Goal: Task Accomplishment & Management: Manage account settings

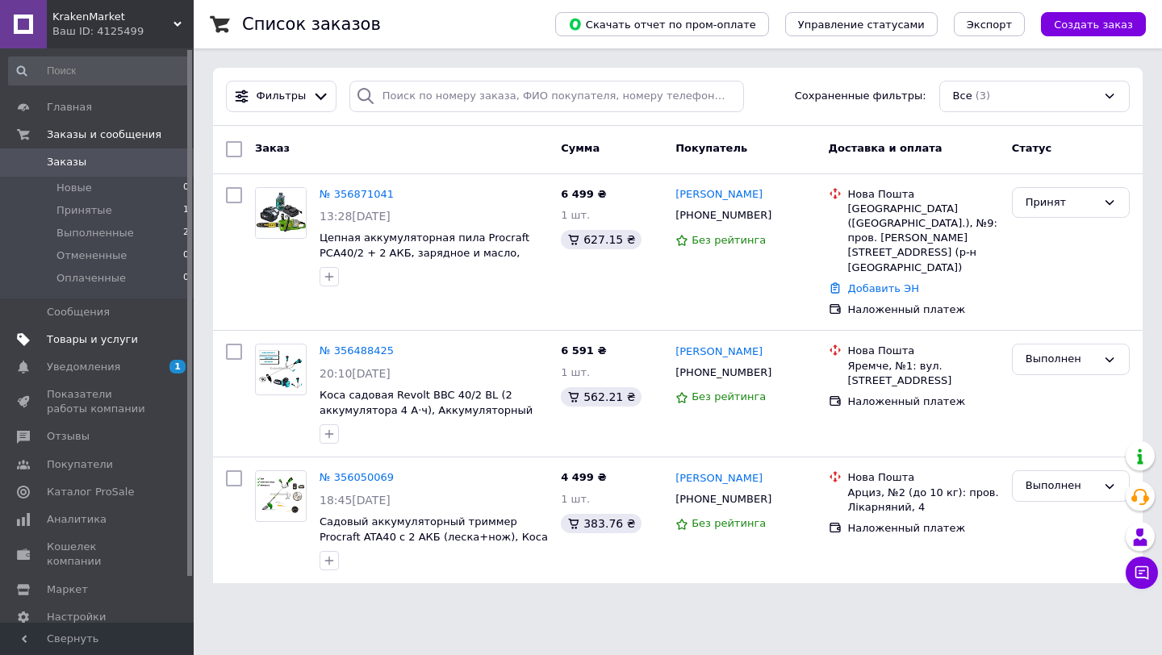
click at [69, 344] on span "Товары и услуги" at bounding box center [92, 339] width 91 height 15
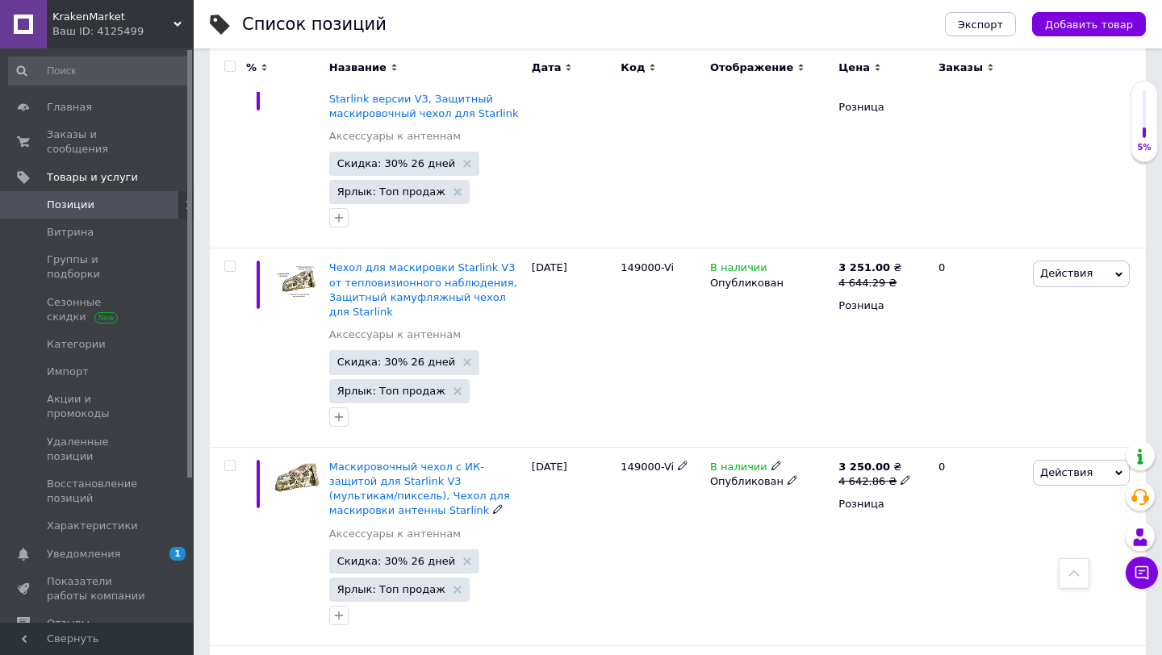
scroll to position [3683, 0]
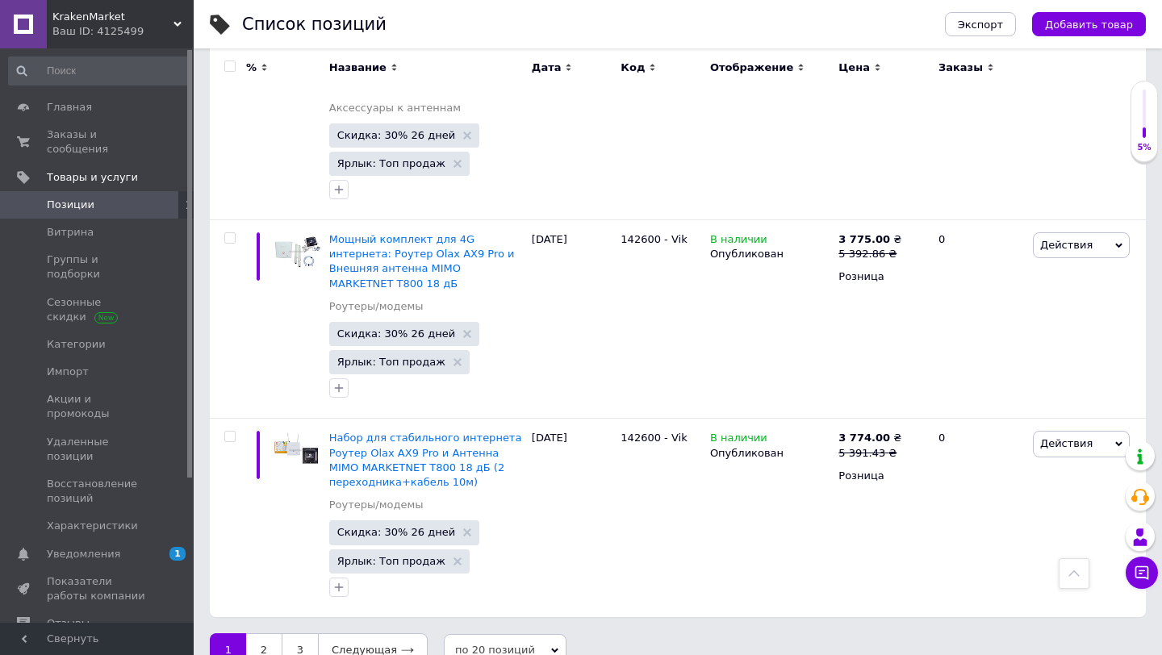
click at [503, 634] on span "по 20 позиций" at bounding box center [505, 650] width 123 height 32
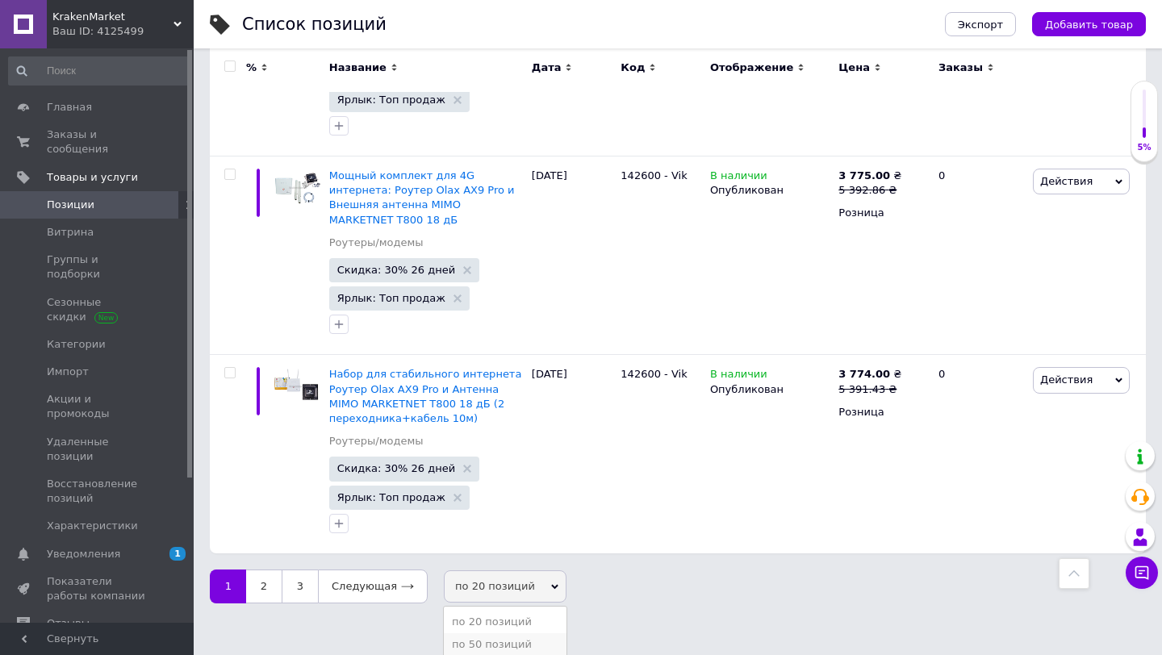
click at [499, 633] on li "по 50 позиций" at bounding box center [505, 644] width 123 height 23
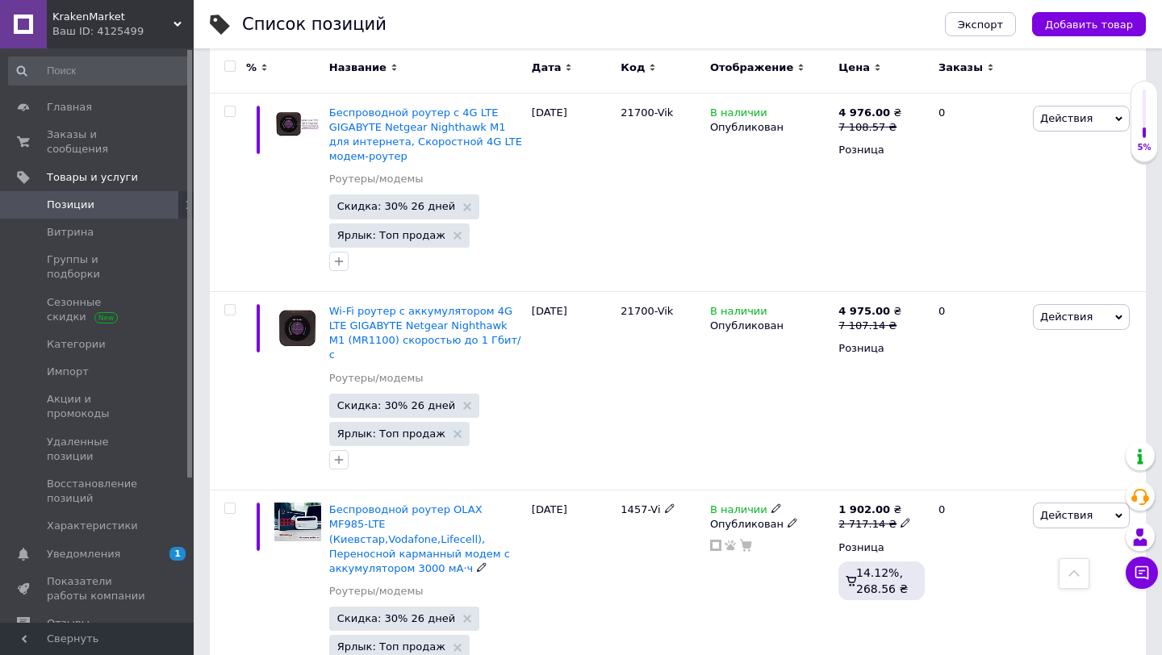
scroll to position [4482, 0]
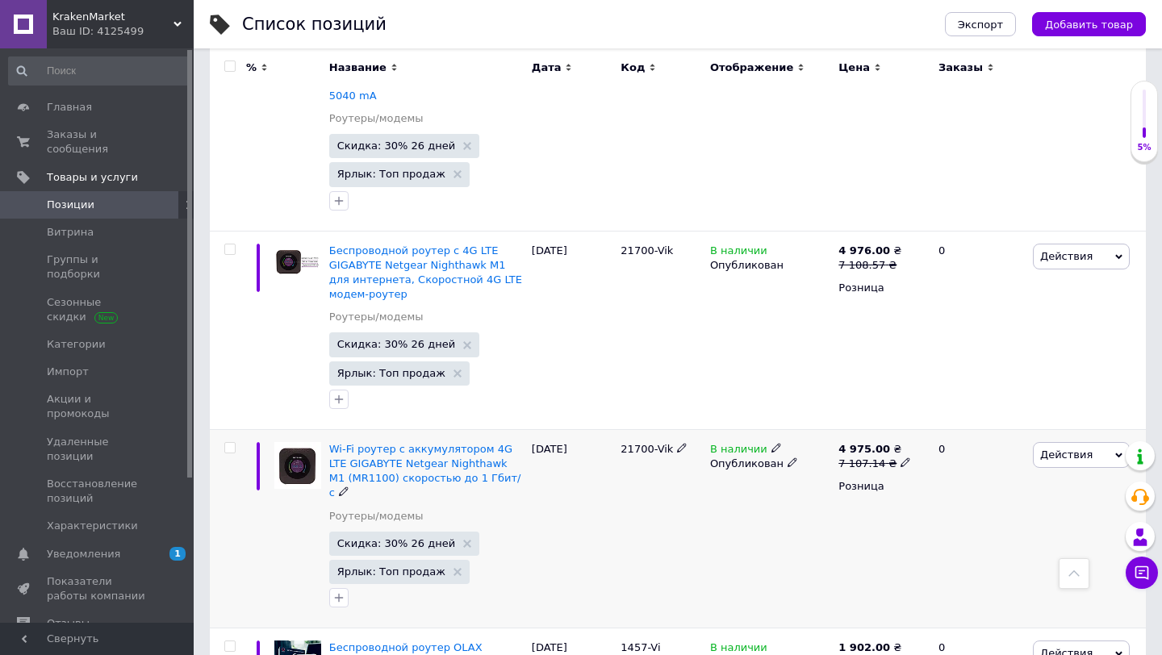
click at [228, 443] on input "checkbox" at bounding box center [229, 448] width 10 height 10
checkbox input "true"
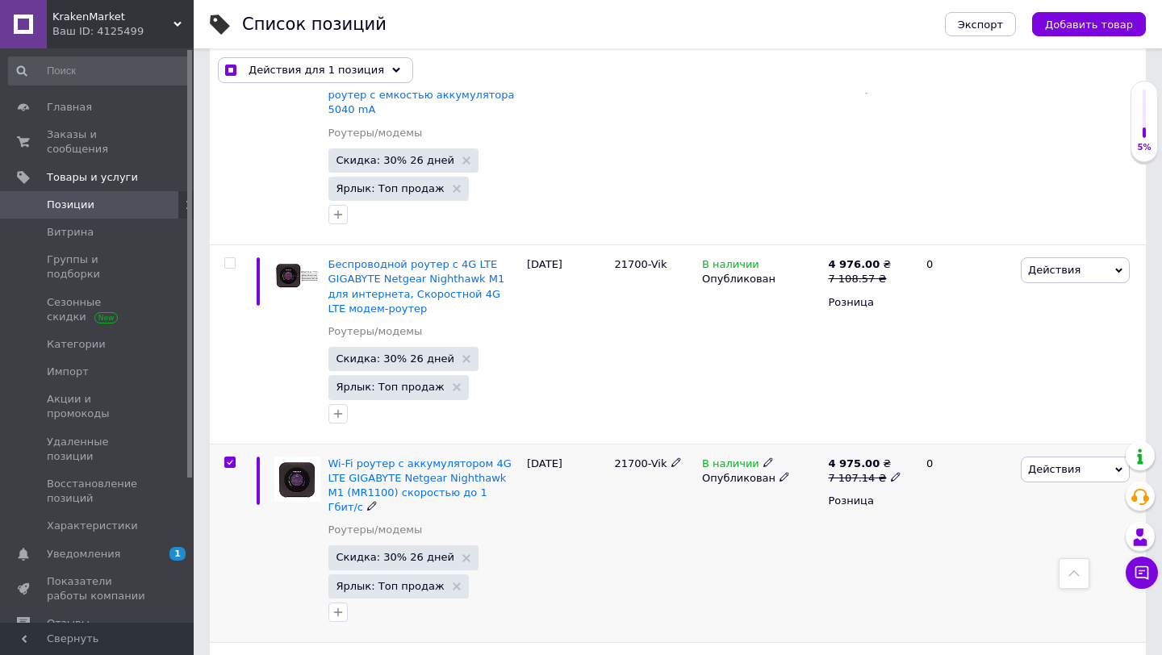
scroll to position [4481, 0]
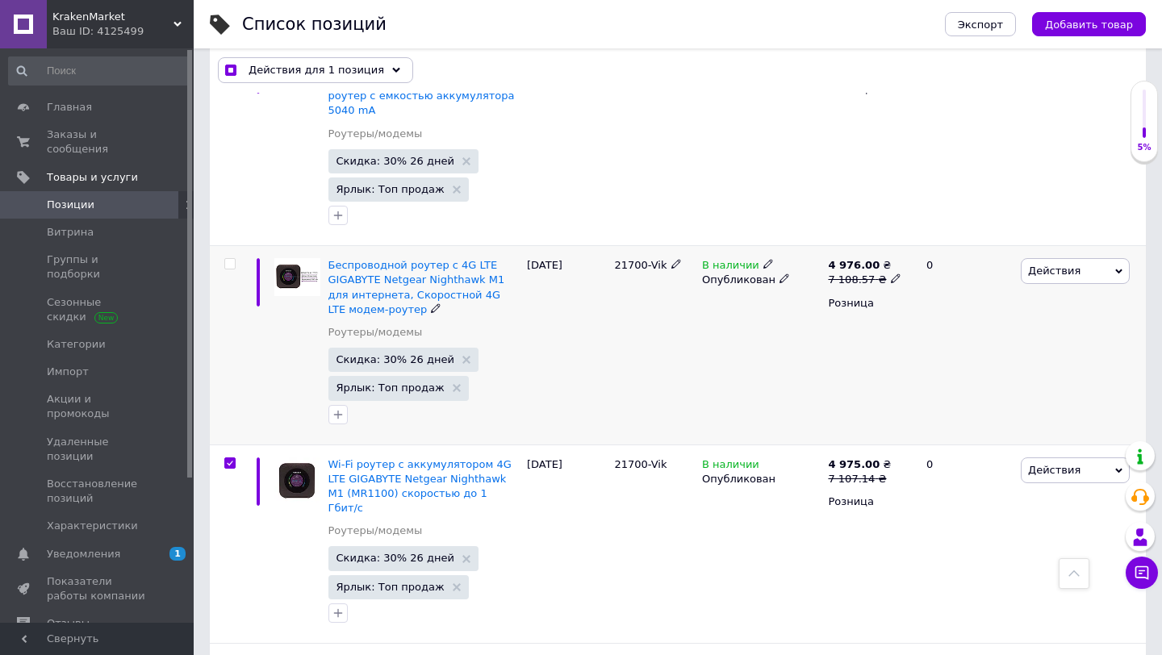
click at [232, 246] on div at bounding box center [228, 345] width 36 height 198
checkbox input "true"
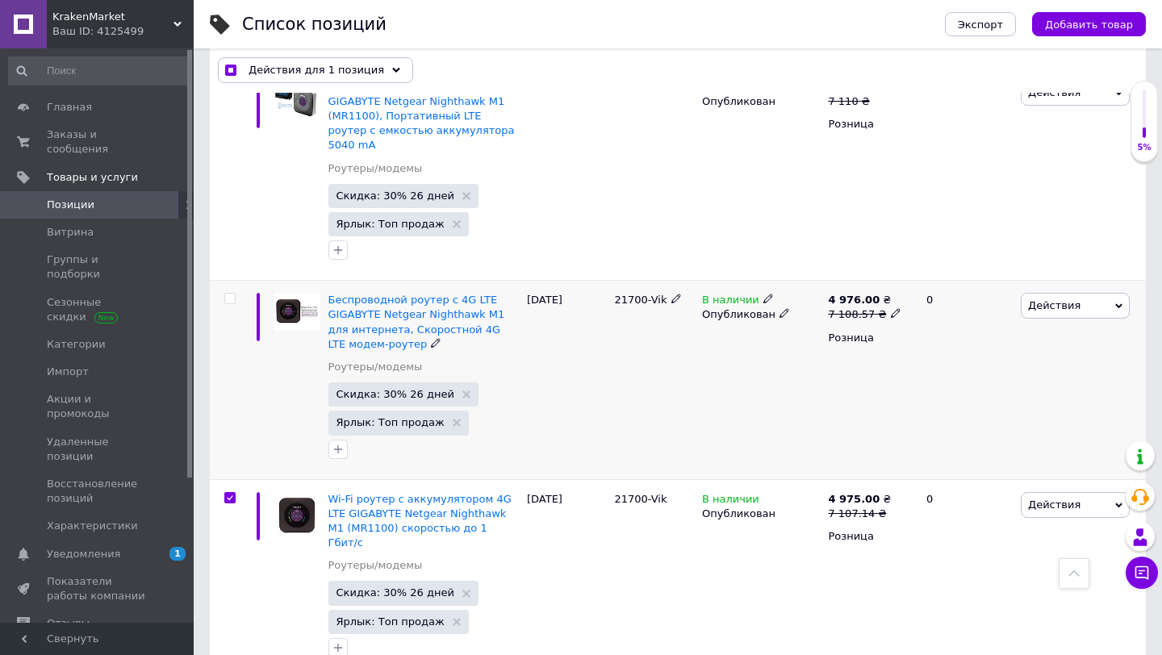
scroll to position [4394, 0]
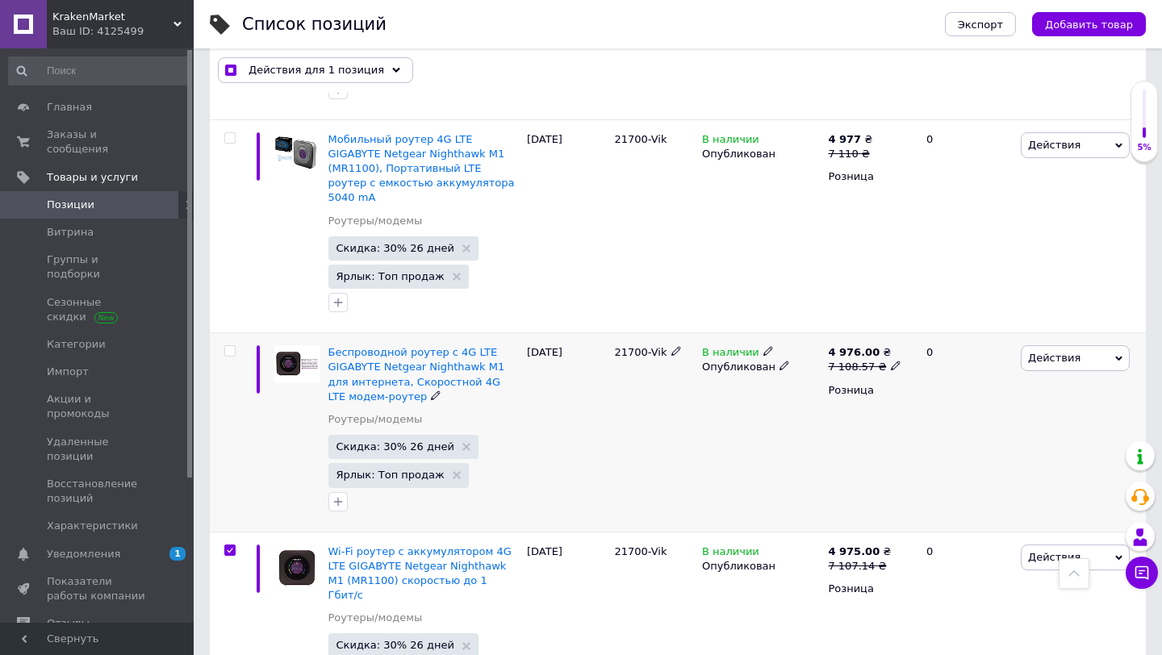
click at [232, 345] on label at bounding box center [229, 350] width 11 height 11
click at [232, 346] on input "checkbox" at bounding box center [229, 351] width 10 height 10
checkbox input "true"
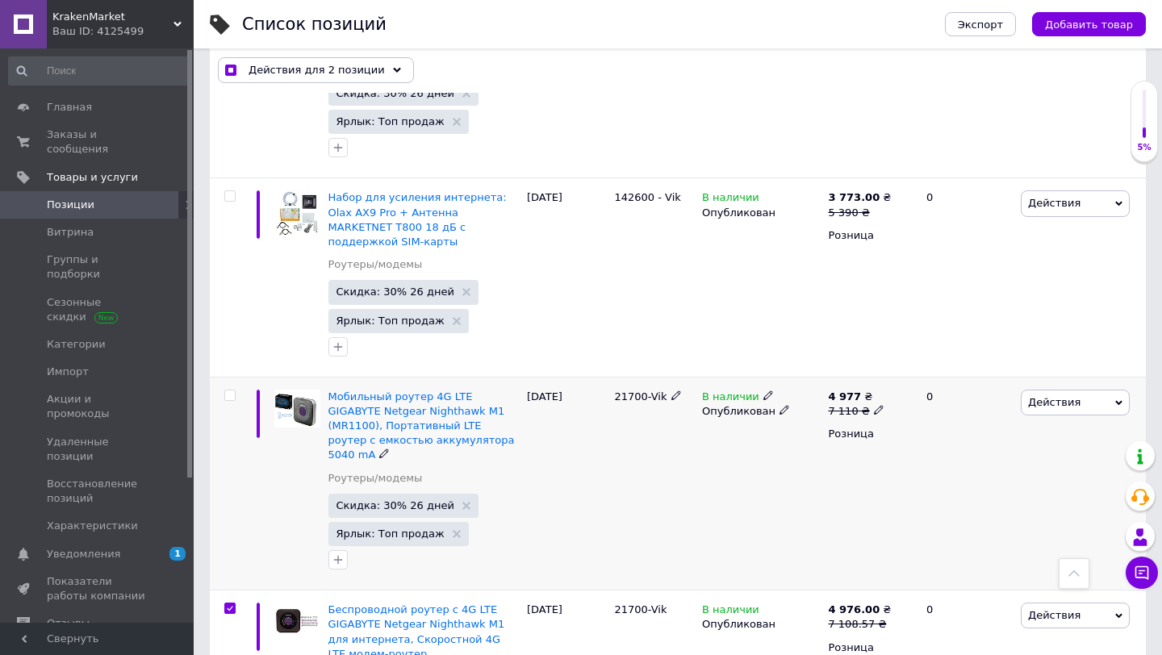
click at [230, 390] on input "checkbox" at bounding box center [229, 395] width 10 height 10
checkbox input "true"
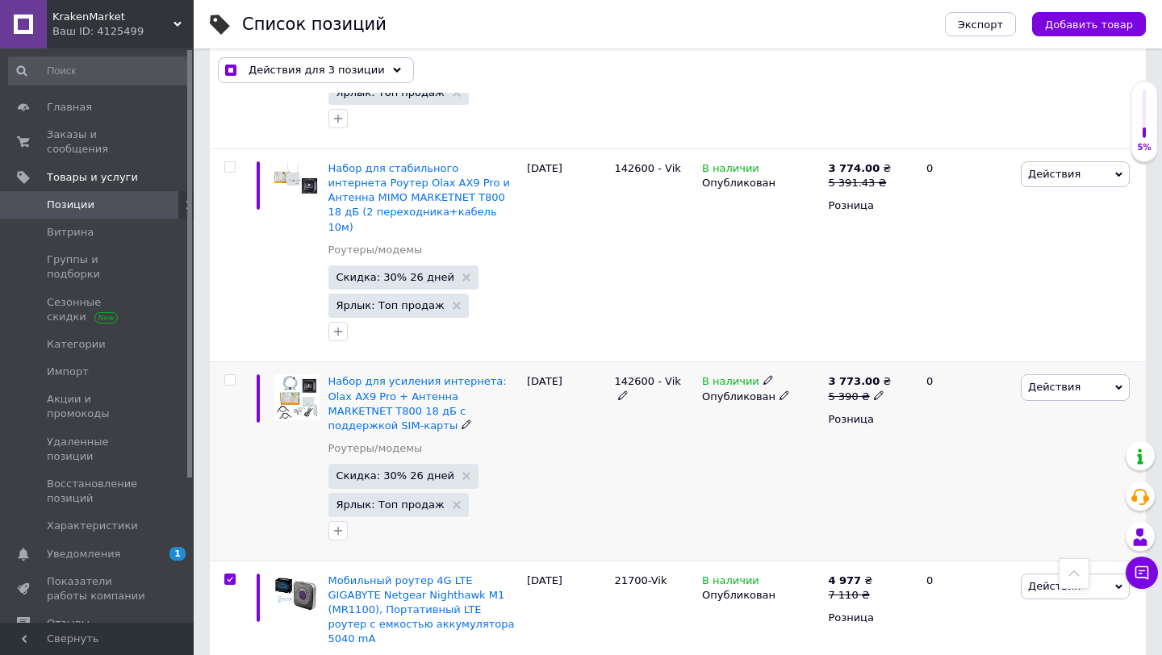
click at [229, 375] on input "checkbox" at bounding box center [229, 380] width 10 height 10
checkbox input "true"
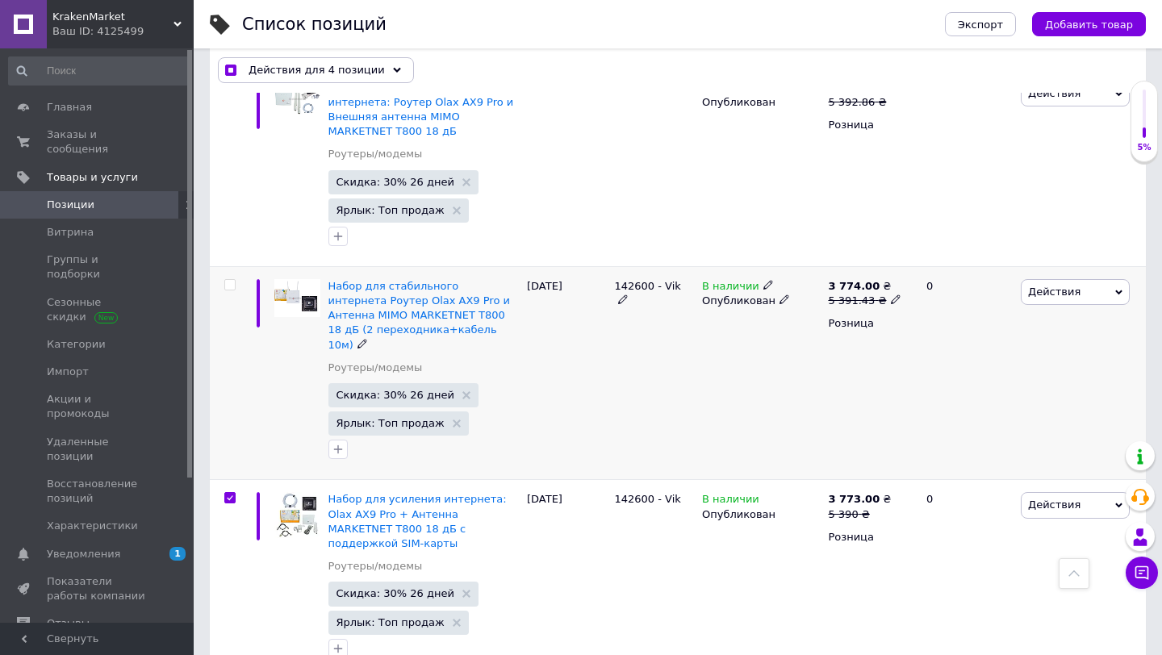
click at [232, 280] on input "checkbox" at bounding box center [229, 285] width 10 height 10
checkbox input "true"
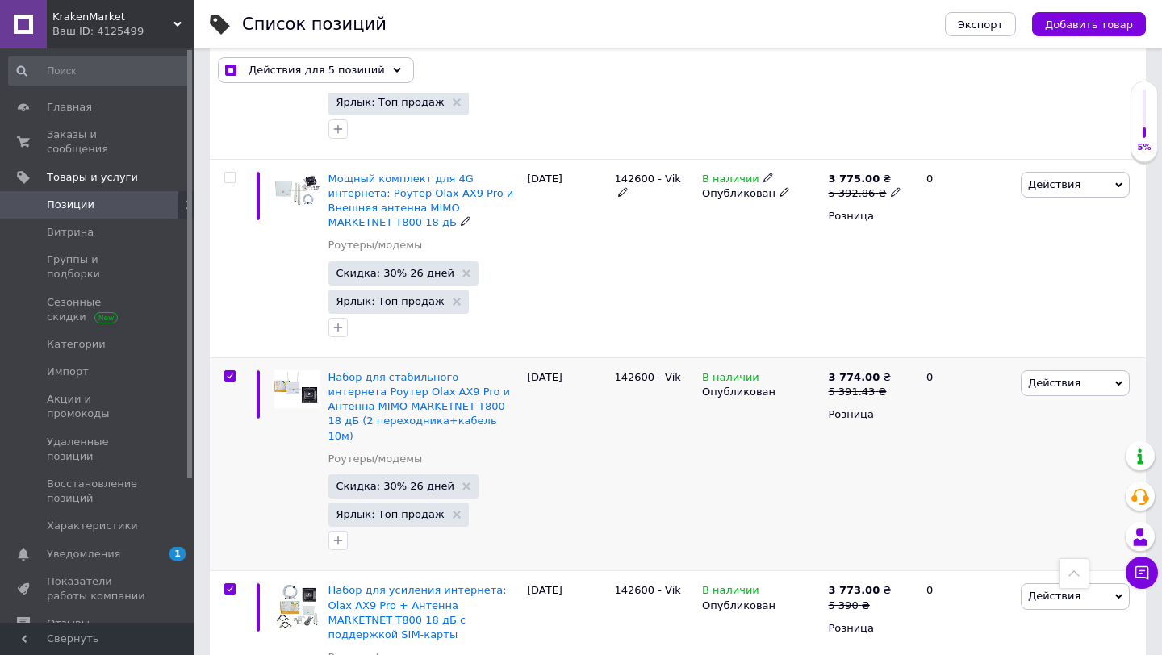
scroll to position [3707, 0]
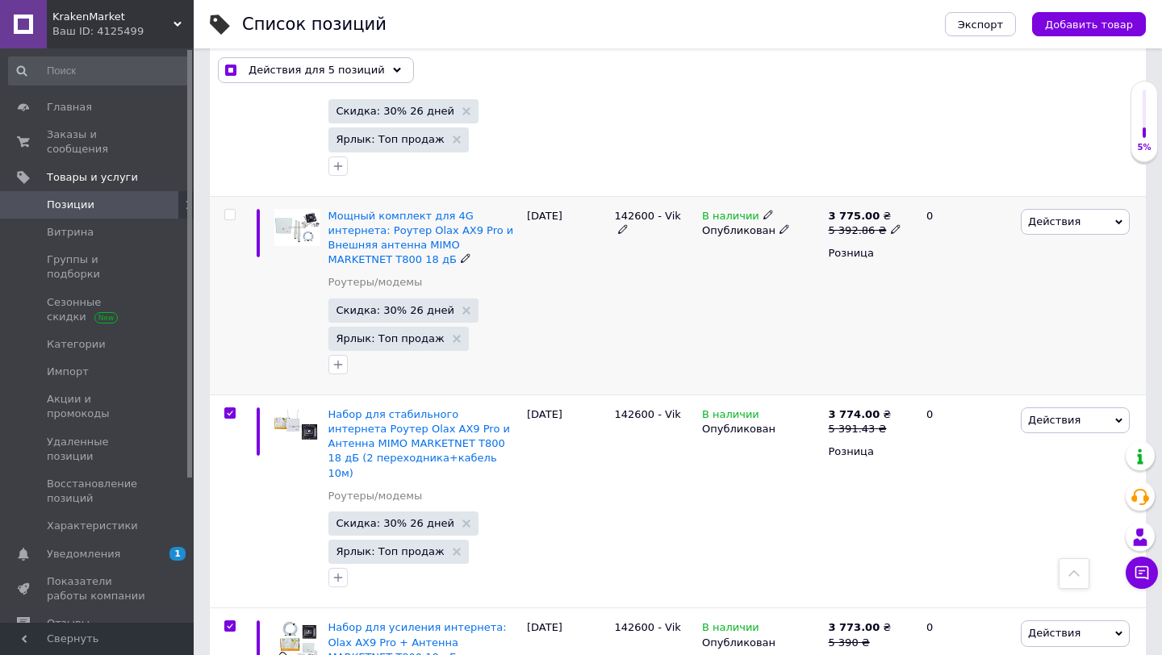
click at [227, 209] on span at bounding box center [229, 214] width 11 height 11
click at [227, 210] on input "checkbox" at bounding box center [229, 215] width 10 height 10
checkbox input "true"
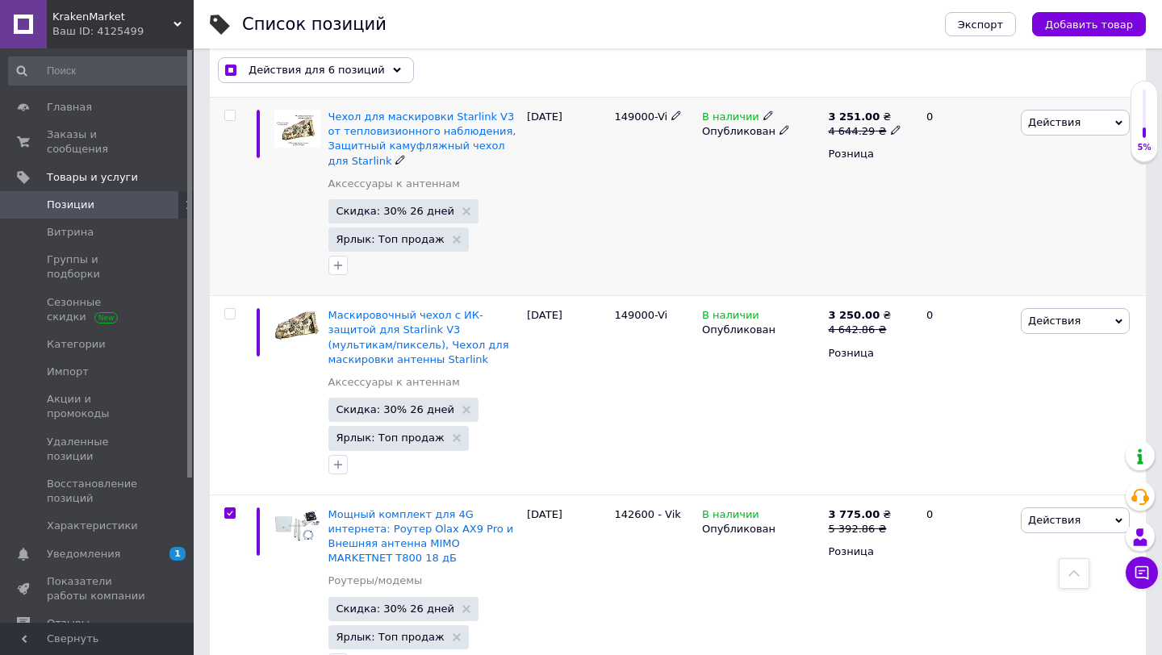
scroll to position [3397, 0]
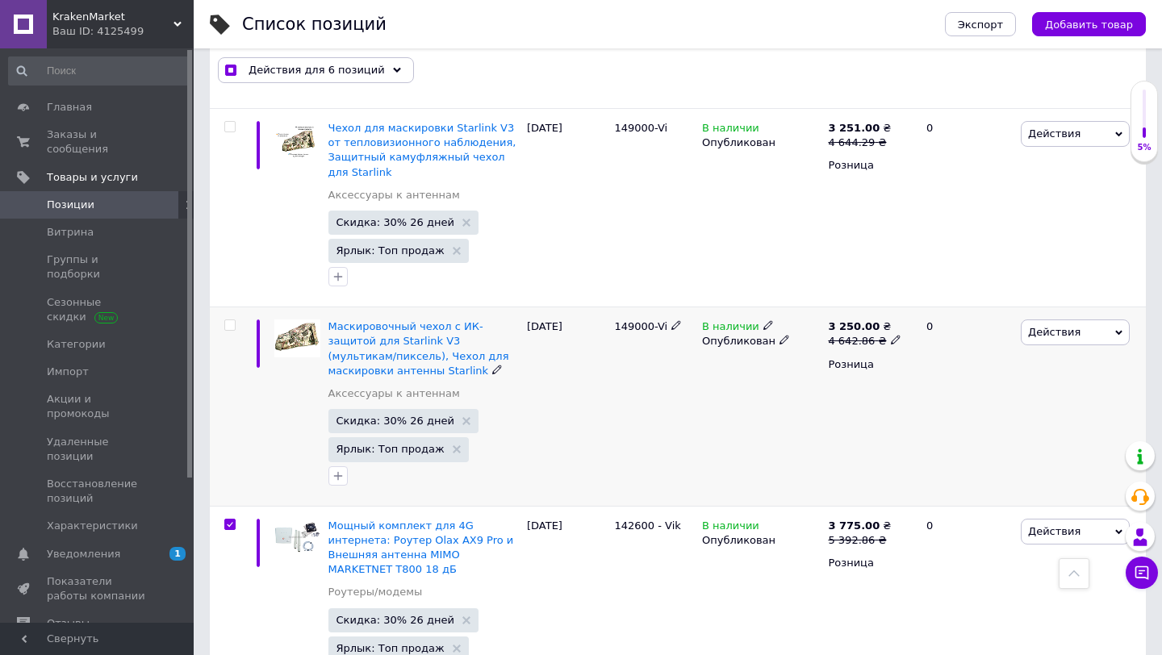
click at [229, 320] on input "checkbox" at bounding box center [229, 325] width 10 height 10
checkbox input "true"
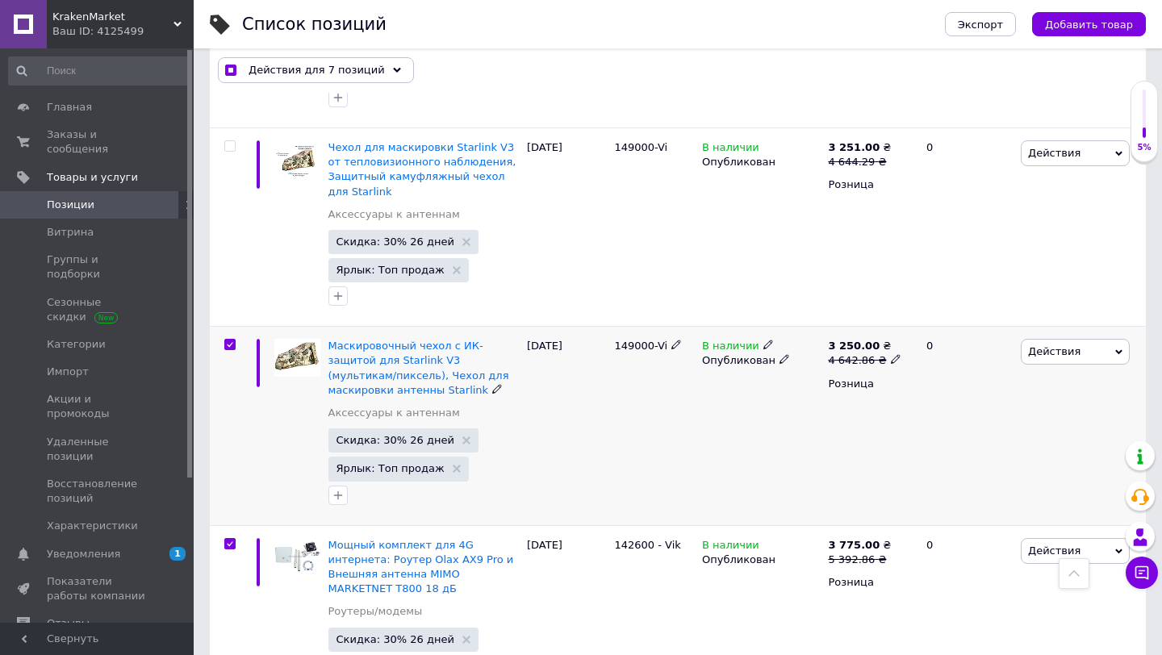
scroll to position [3373, 0]
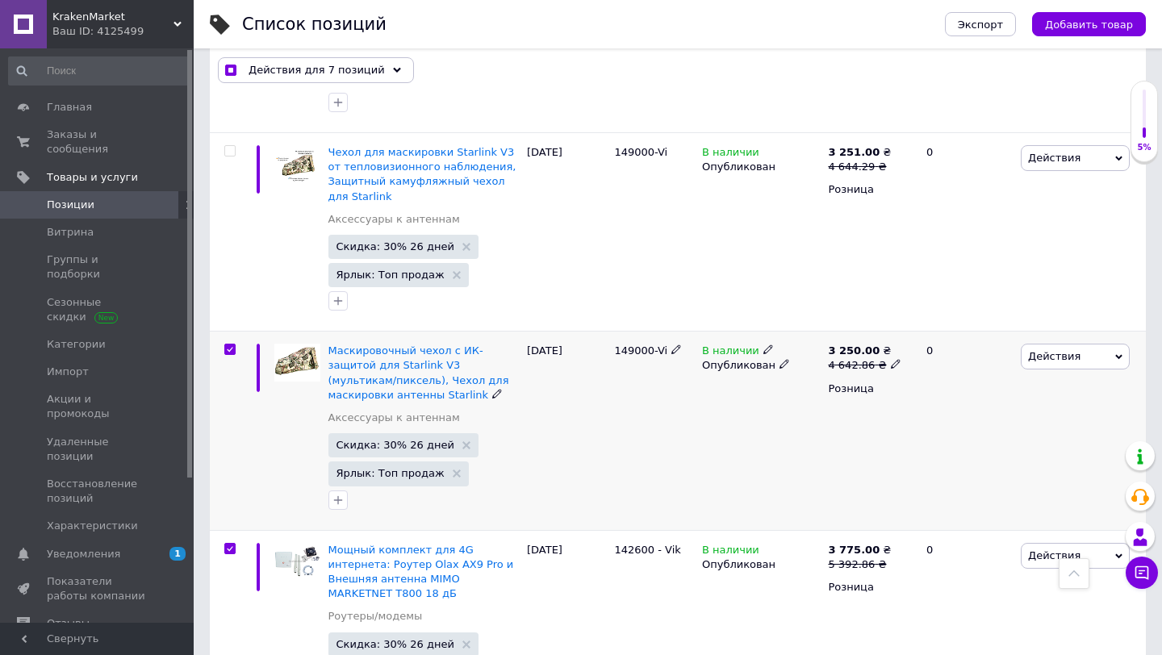
click at [232, 344] on input "checkbox" at bounding box center [229, 349] width 10 height 10
checkbox input "false"
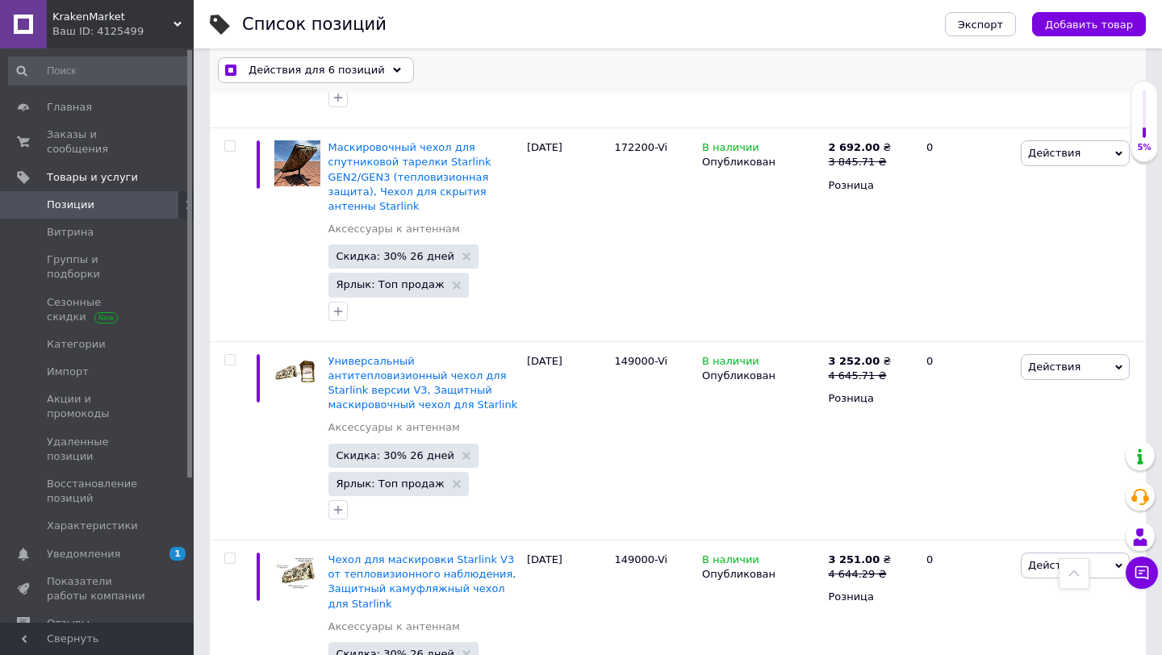
scroll to position [2956, 0]
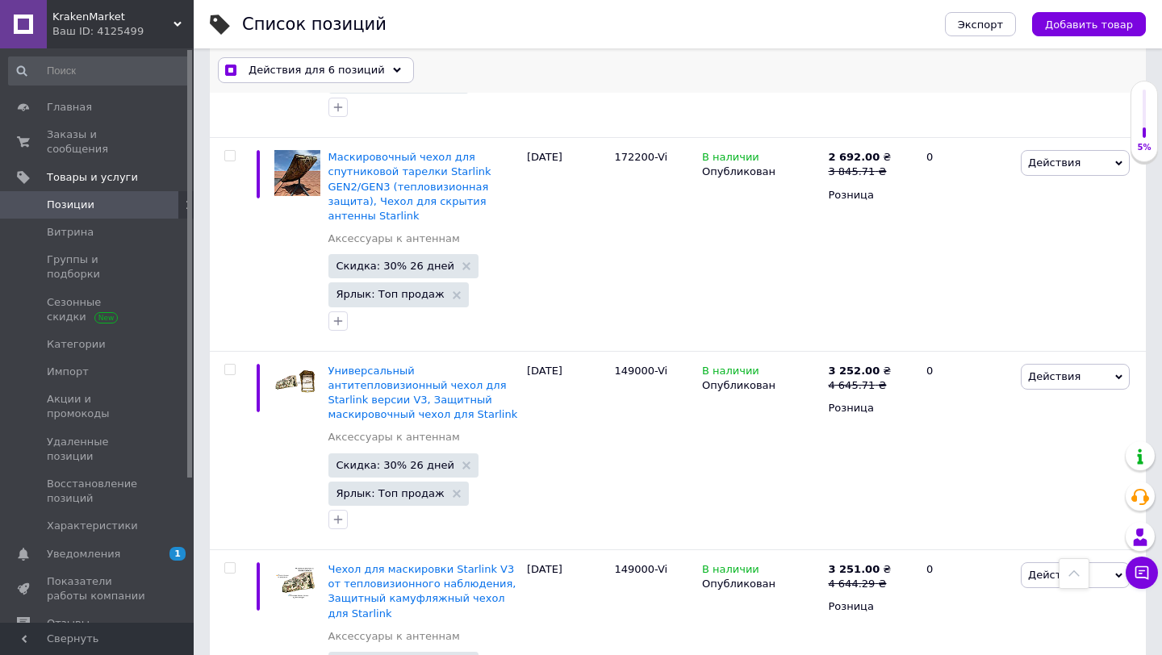
click at [315, 67] on span "Действия для 6 позиций" at bounding box center [316, 71] width 136 height 15
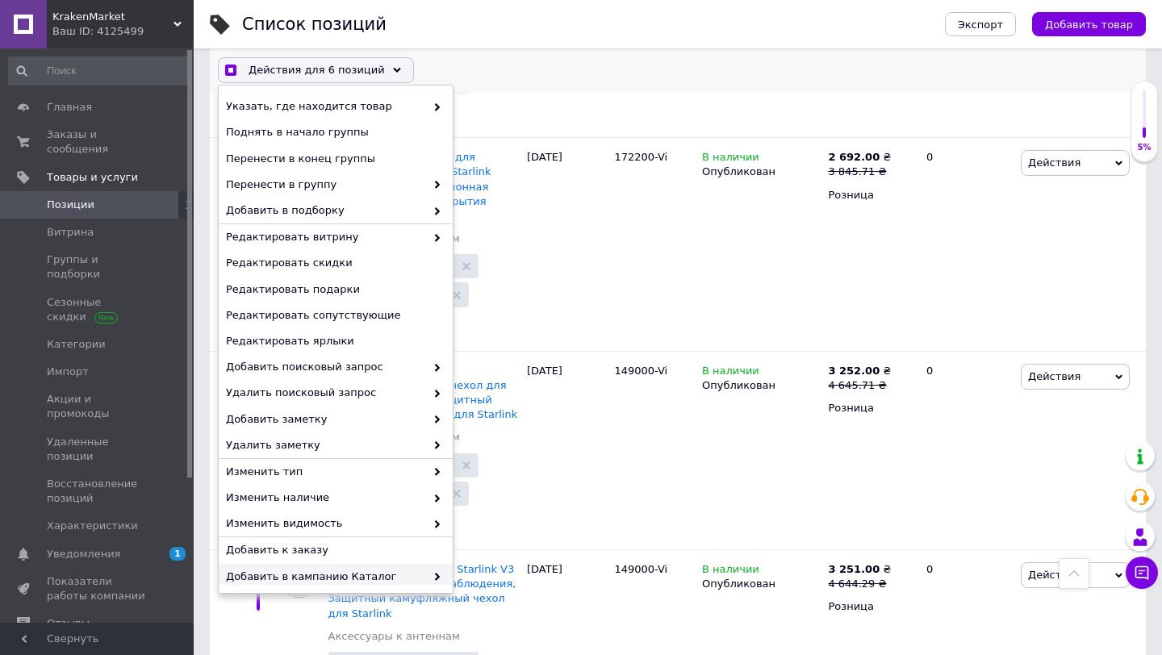
click at [367, 576] on span "Добавить в кампанию Каталог ProSale" at bounding box center [325, 584] width 199 height 29
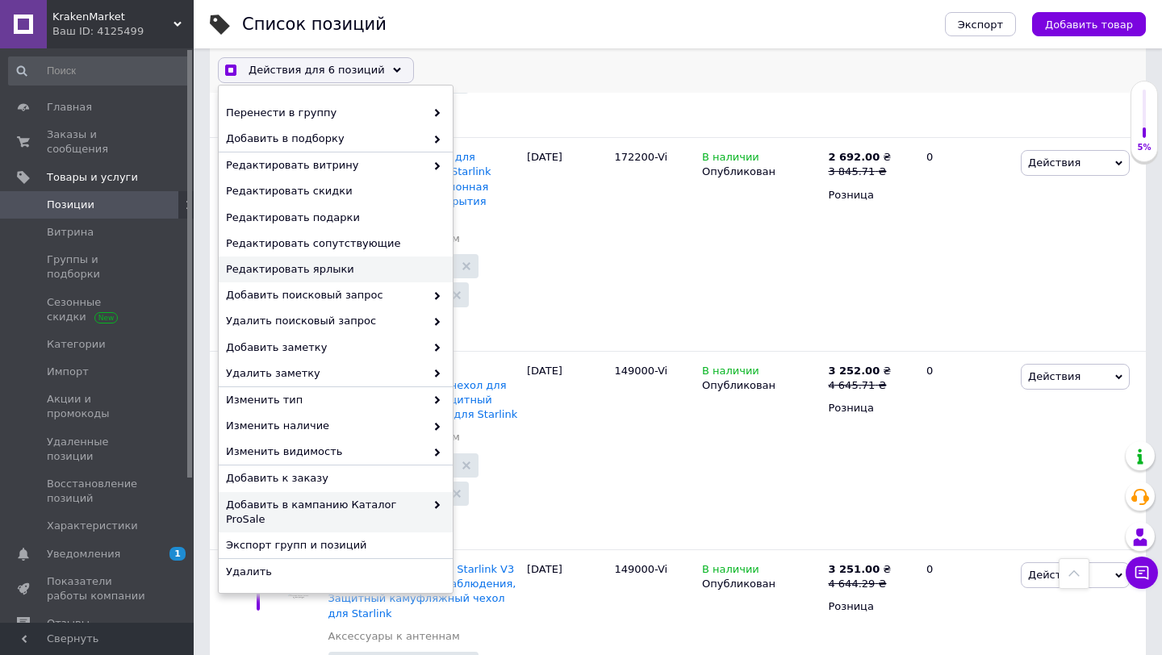
checkbox input "true"
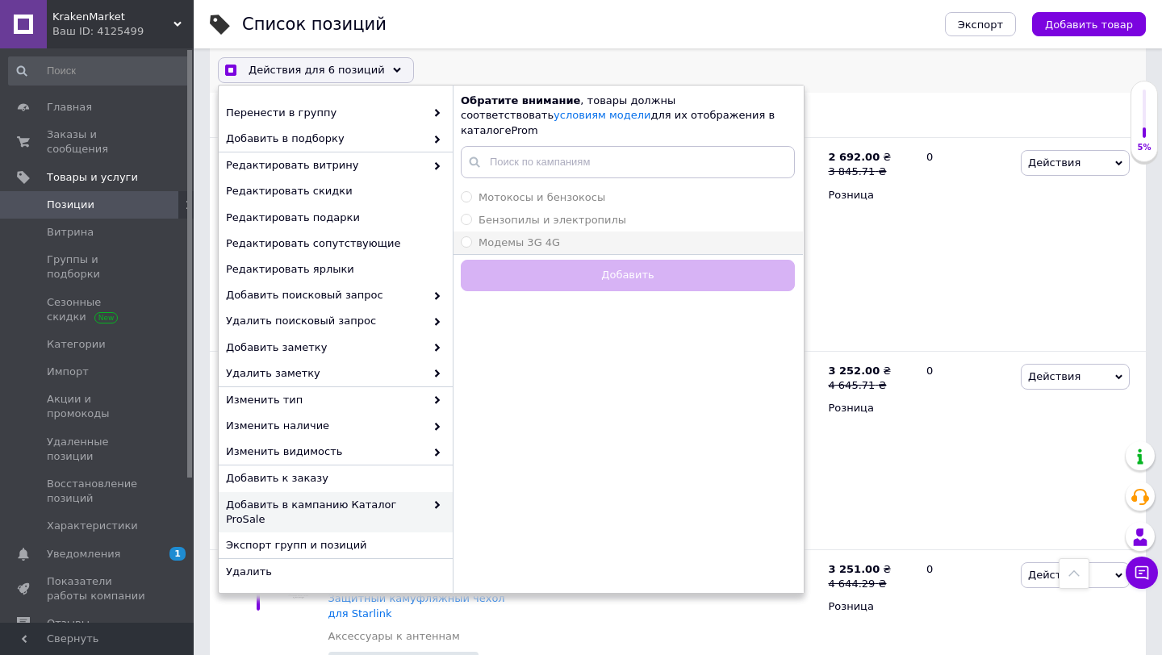
click at [561, 236] on div "Модемы 3G 4G" at bounding box center [628, 243] width 334 height 15
radio input "true"
checkbox input "true"
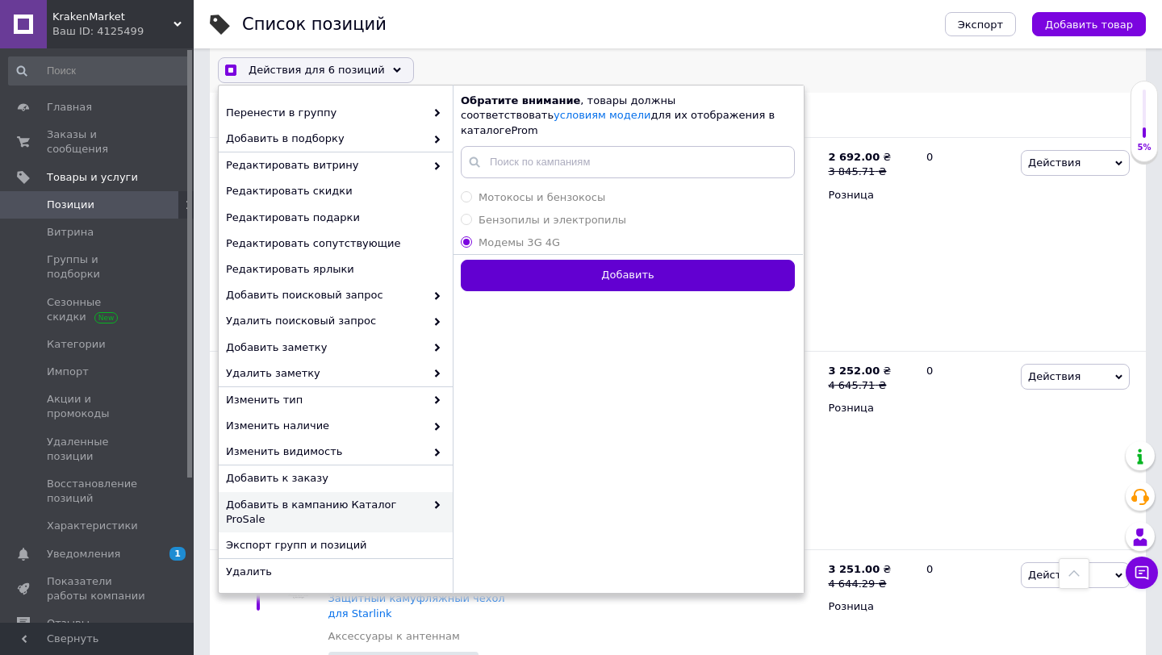
click at [583, 267] on button "Добавить" at bounding box center [628, 276] width 334 height 31
radio input "false"
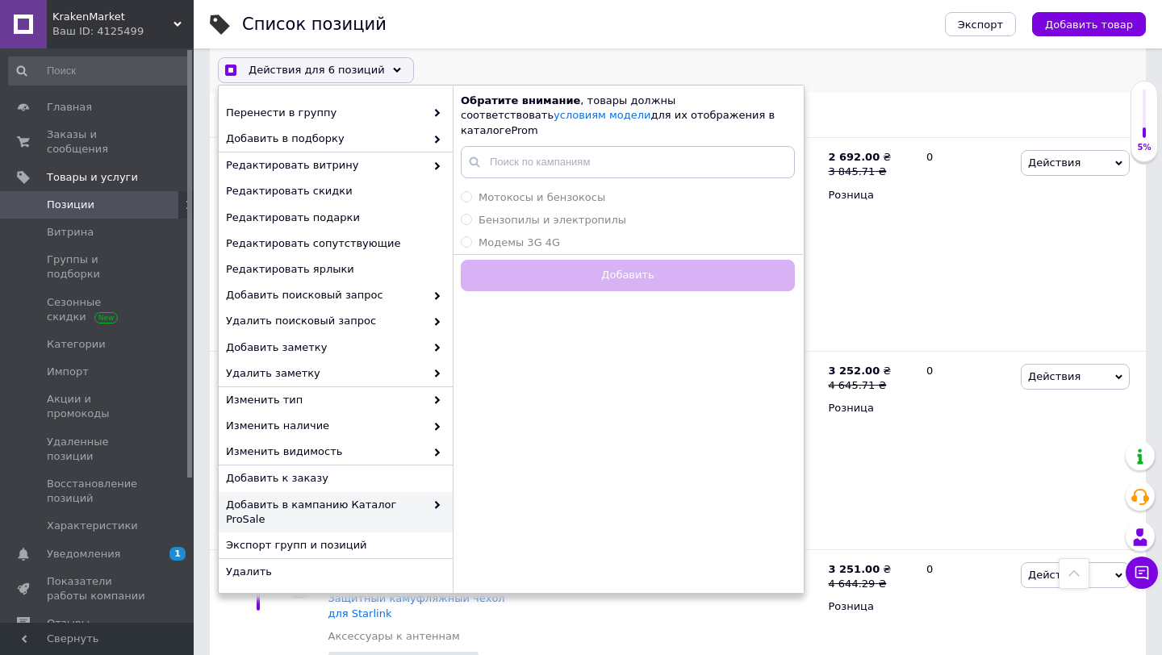
checkbox input "true"
checkbox input "false"
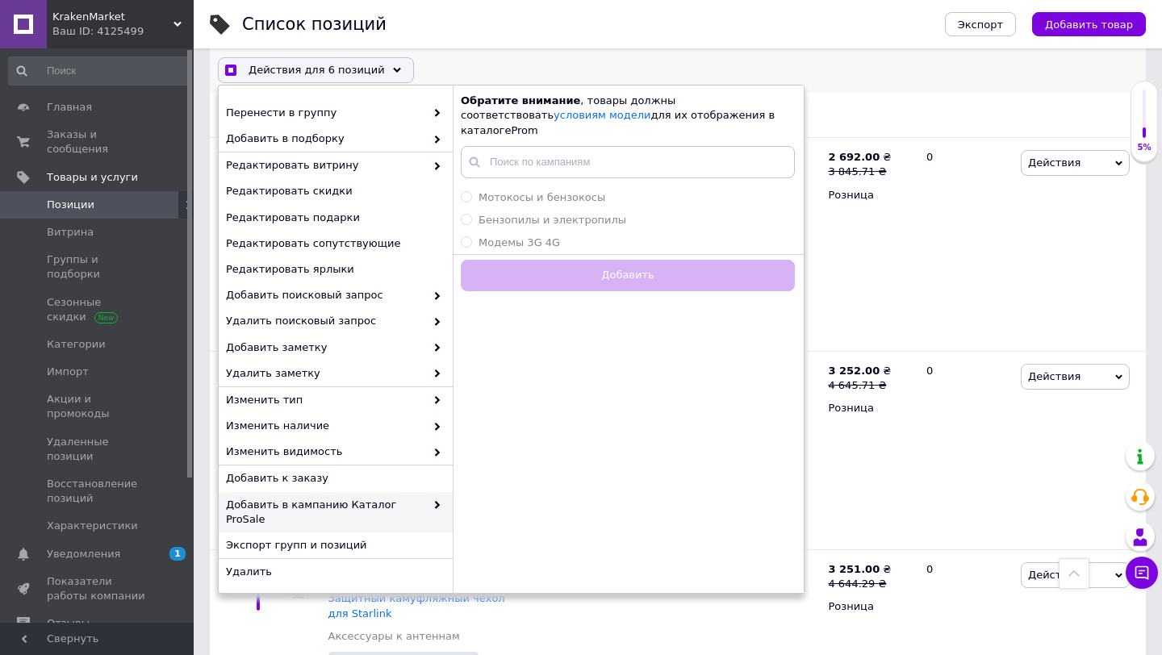
checkbox input "false"
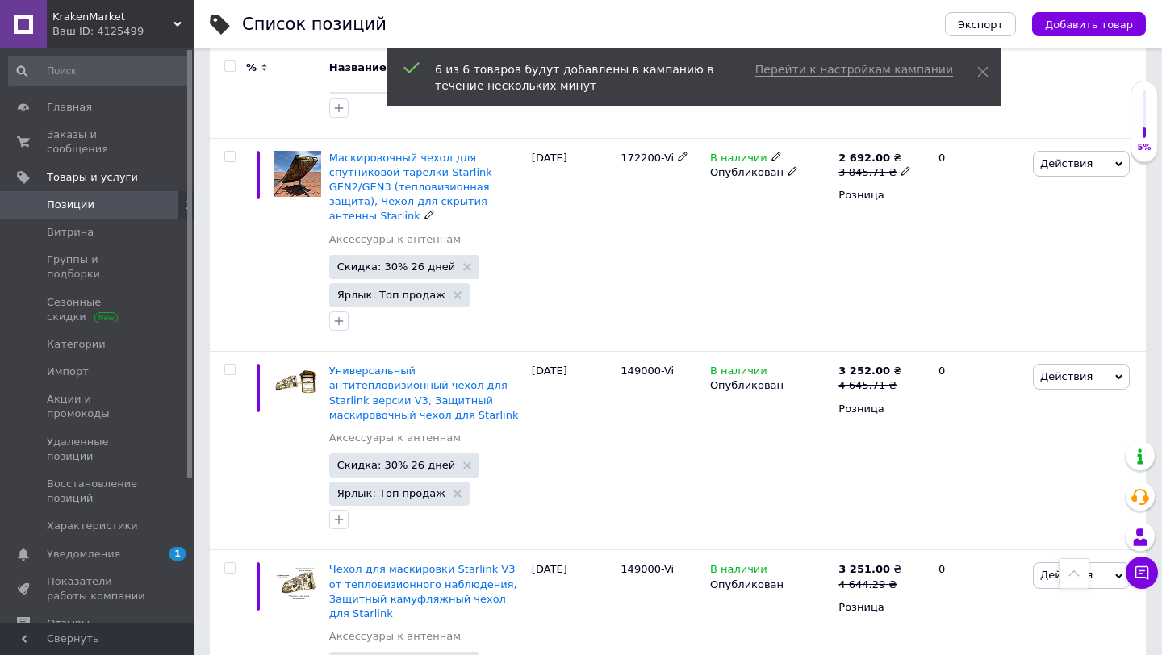
scroll to position [2956, 0]
click at [67, 200] on span "Позиции" at bounding box center [71, 205] width 48 height 15
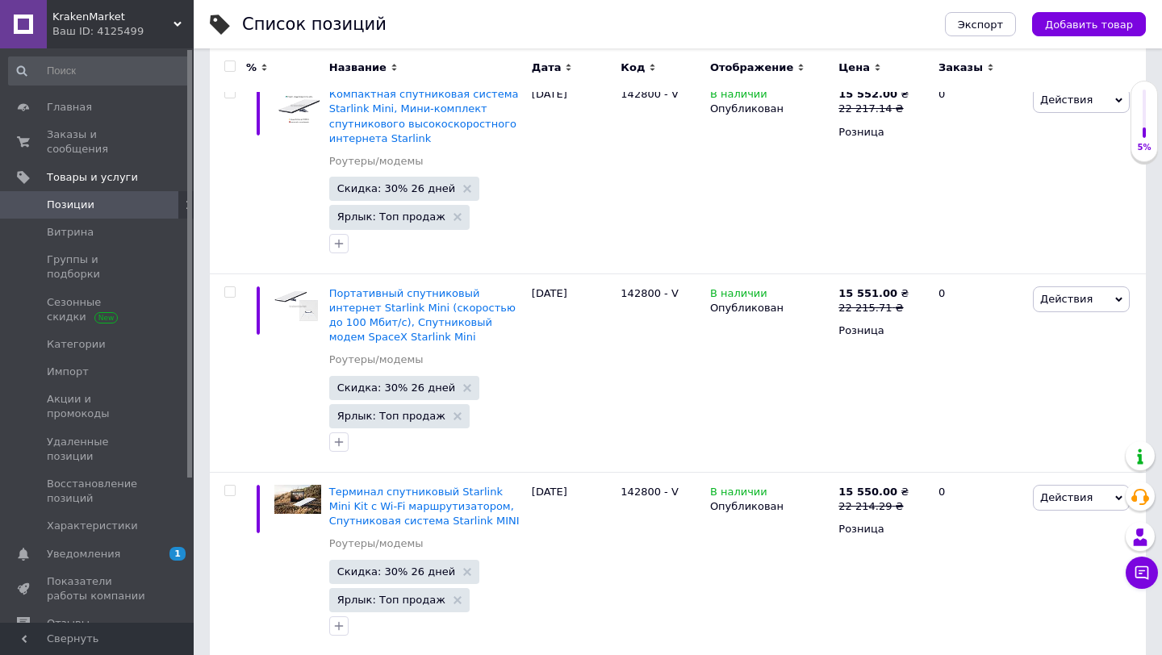
scroll to position [127, 0]
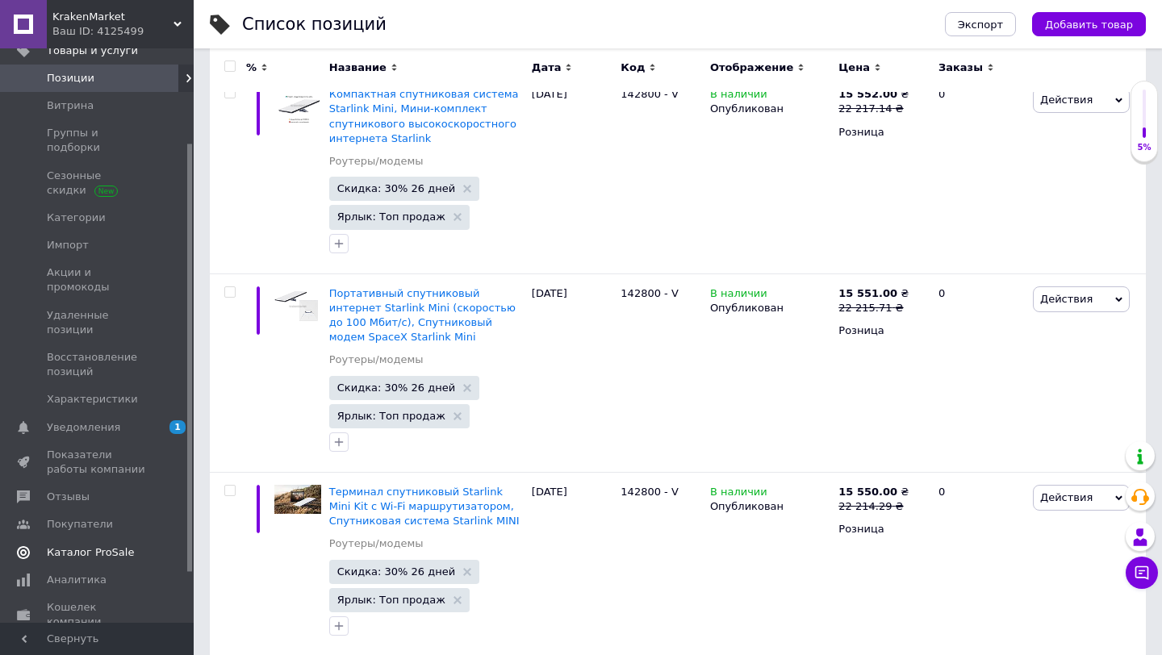
click at [90, 545] on span "Каталог ProSale" at bounding box center [90, 552] width 87 height 15
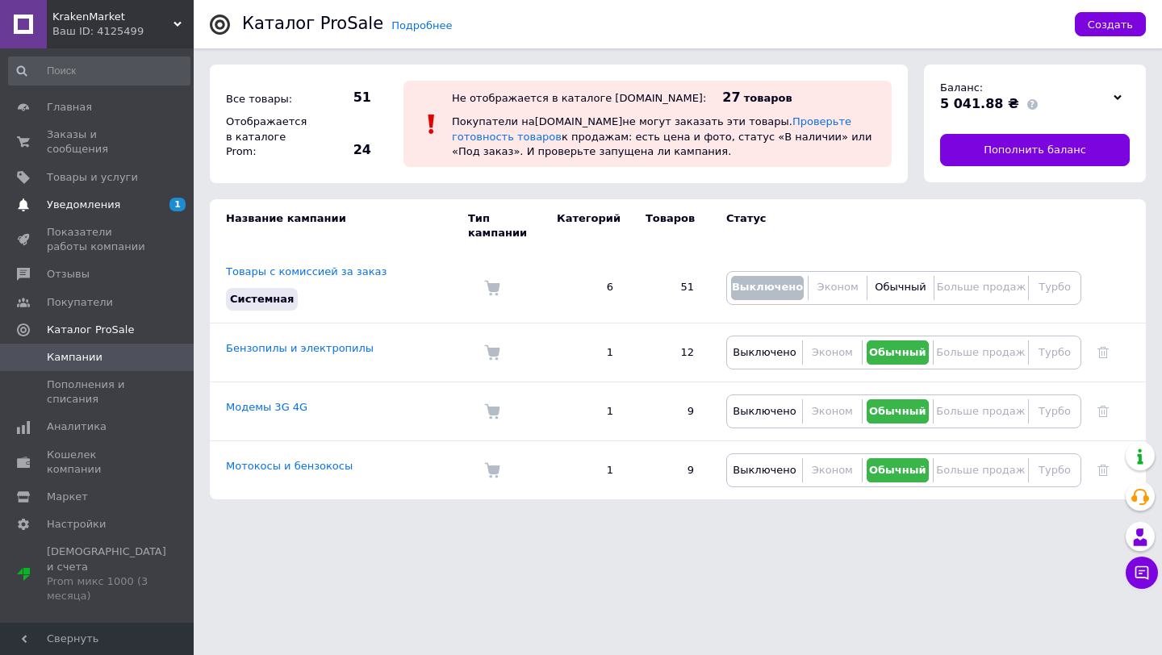
click at [111, 201] on span "Уведомления" at bounding box center [83, 205] width 73 height 15
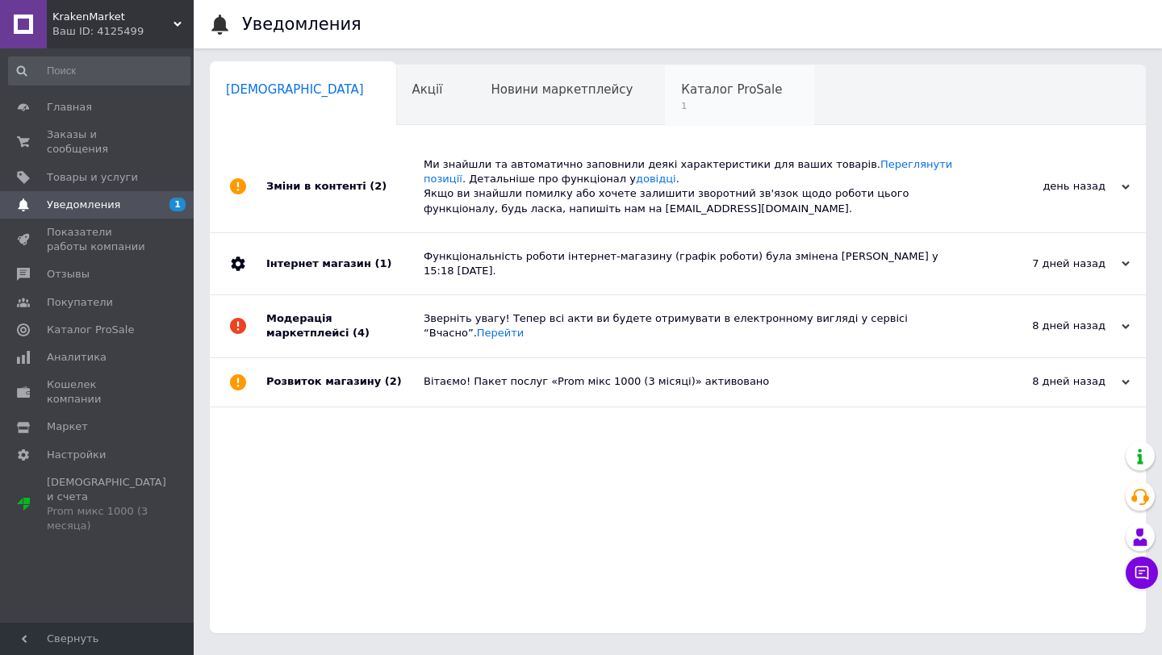
click at [665, 99] on div "Каталог ProSale 1" at bounding box center [739, 95] width 149 height 61
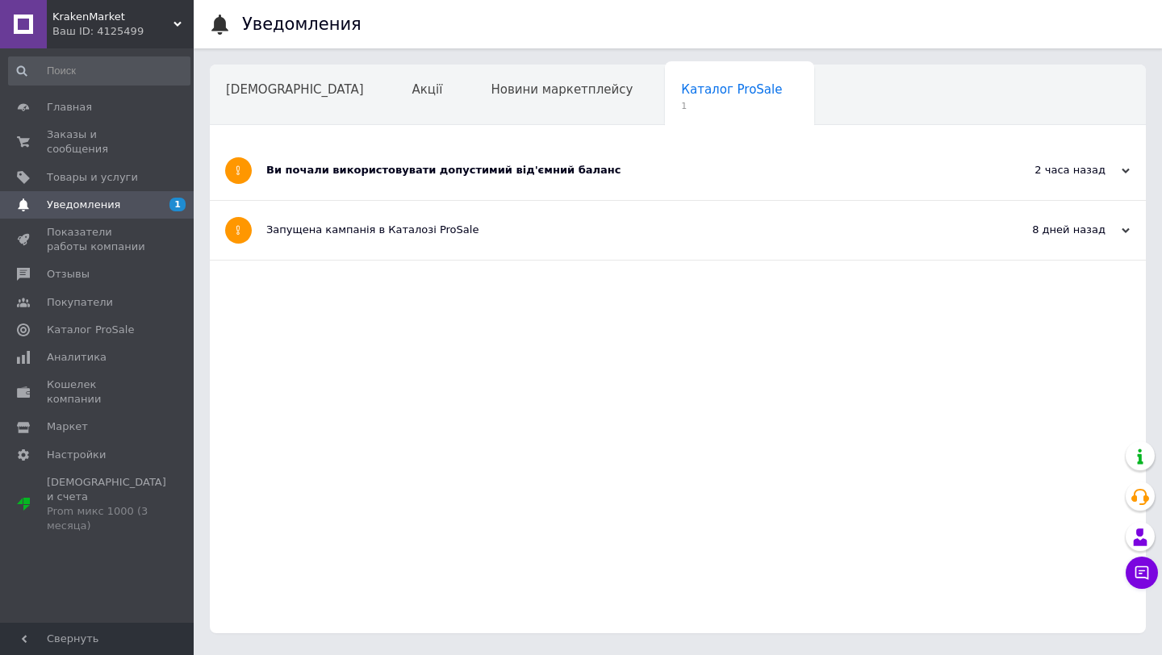
click at [678, 194] on div "Ви почали використовувати допустимий від'ємний баланс" at bounding box center [617, 170] width 702 height 59
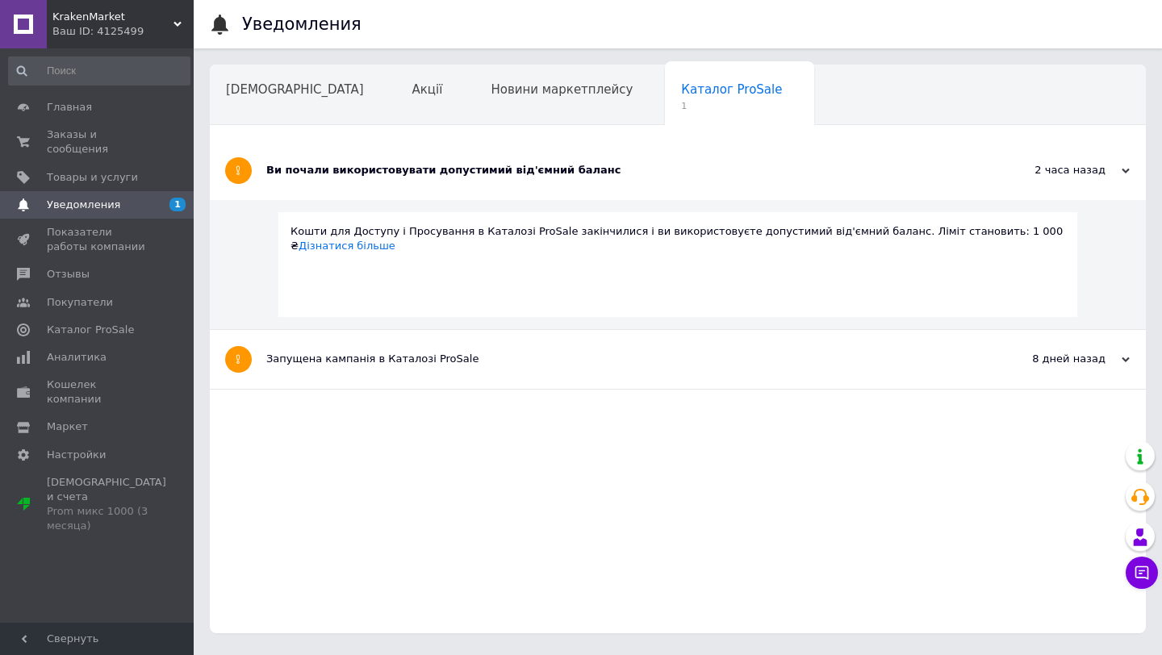
click at [480, 127] on div "Сповіщення Акції Новини маркетплейсу Каталог ProSale 1 Навчання та заходи Ok От…" at bounding box center [678, 349] width 936 height 569
click at [396, 104] on div "Акції" at bounding box center [435, 95] width 79 height 61
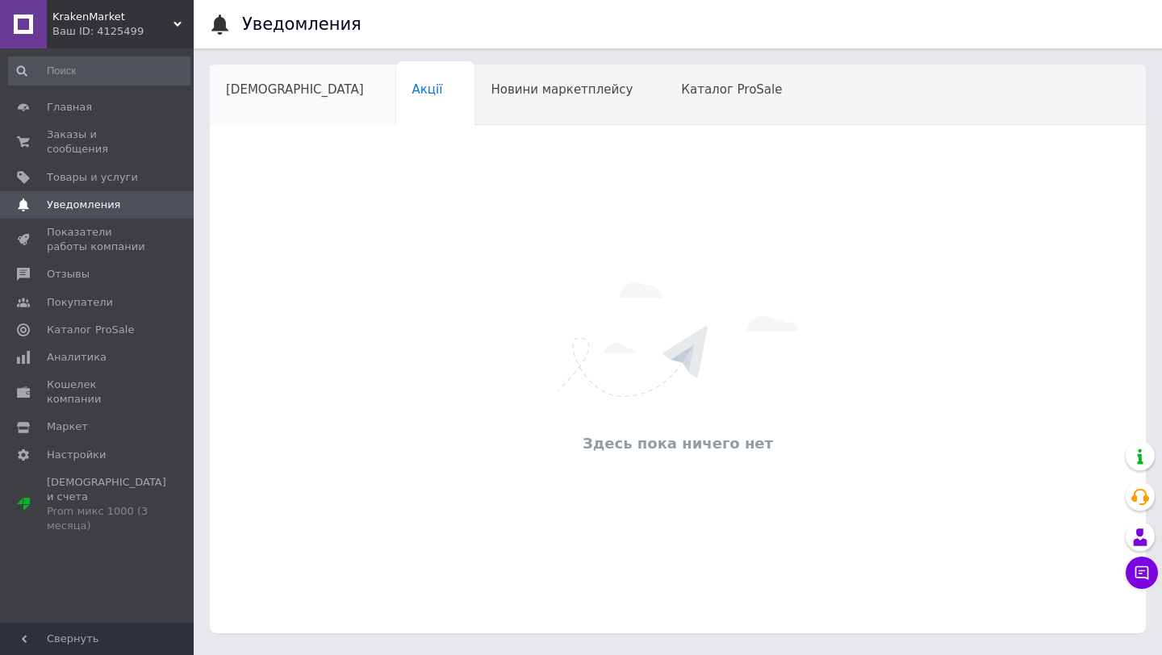
click at [310, 102] on div "[DEMOGRAPHIC_DATA]" at bounding box center [303, 95] width 186 height 61
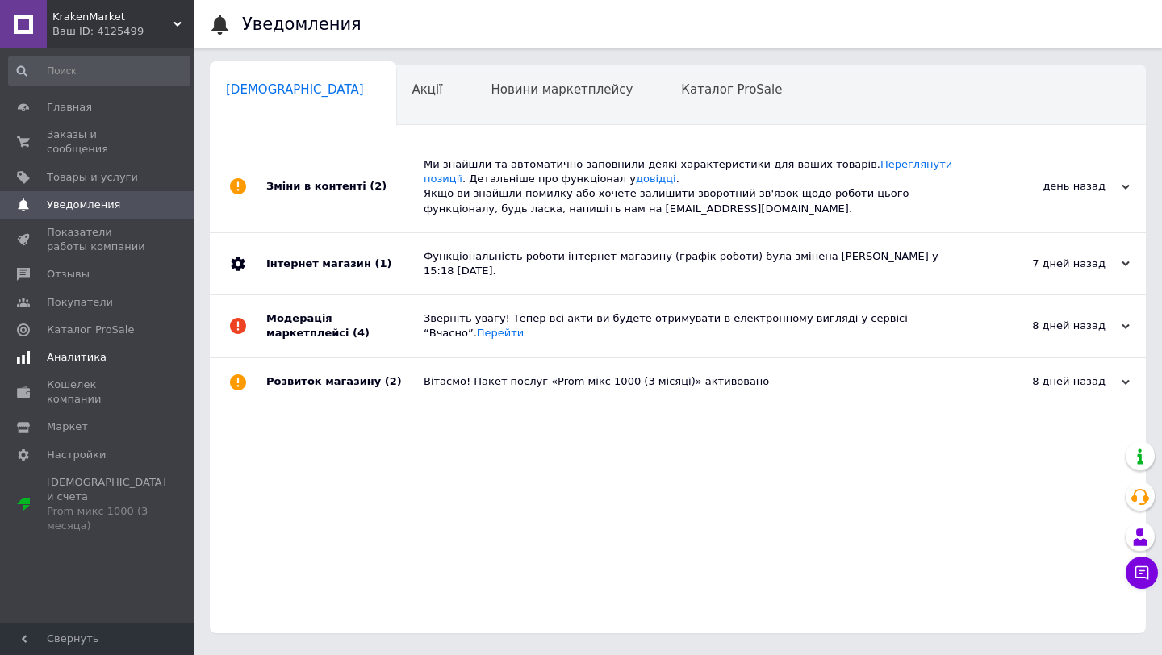
click at [125, 354] on span "Аналитика" at bounding box center [98, 357] width 102 height 15
